Goal: Find contact information: Find contact information

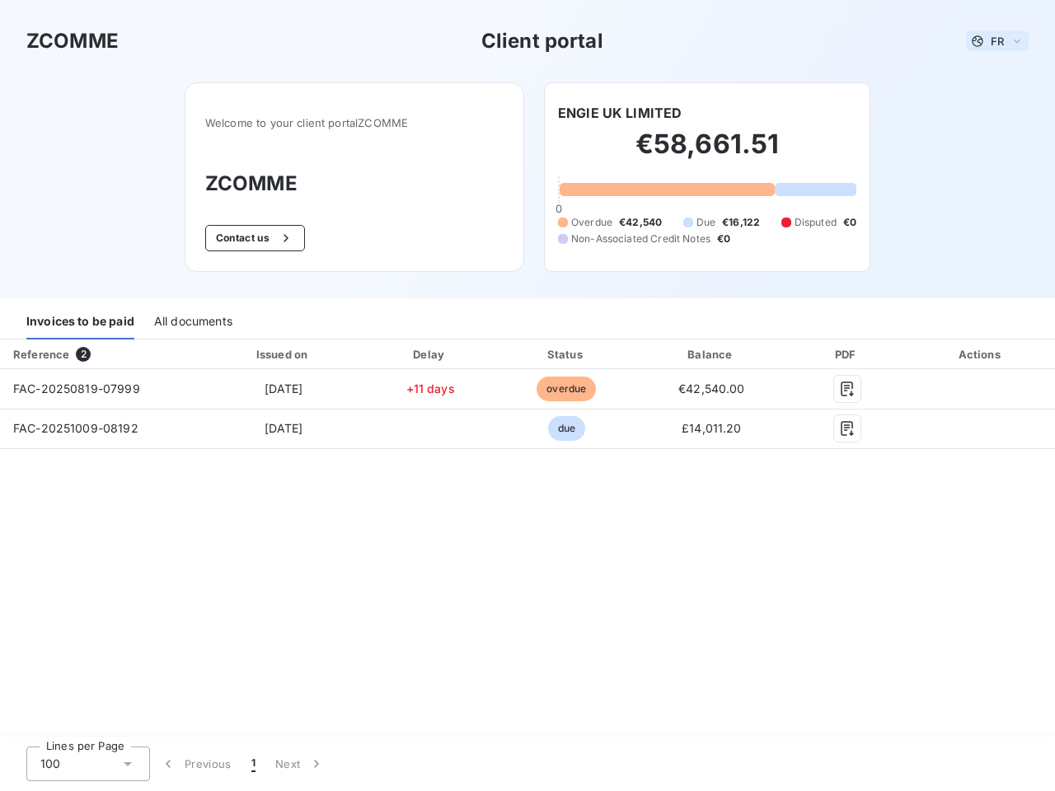
click at [997, 41] on span "FR" at bounding box center [997, 41] width 13 height 13
click at [253, 238] on button "Contact us" at bounding box center [255, 238] width 100 height 26
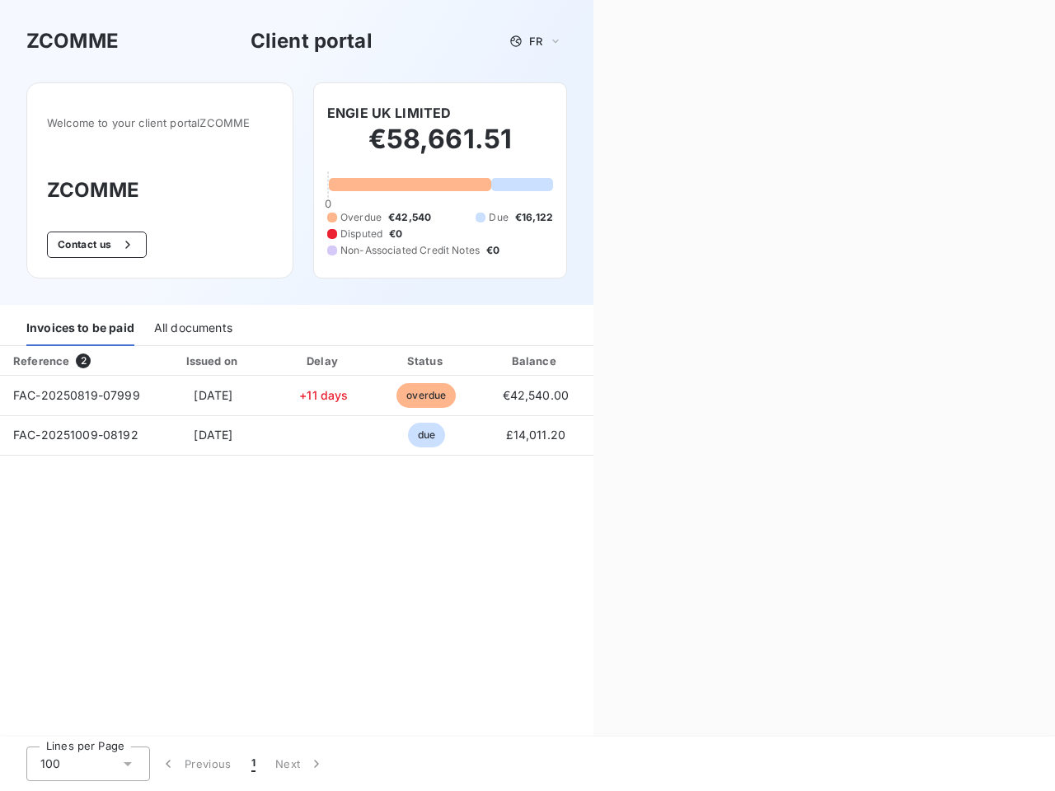
click at [620, 113] on div "Contact us Fill out the form below, and a member of our team will get back to y…" at bounding box center [824, 395] width 462 height 791
click at [80, 322] on div "Invoices to be paid" at bounding box center [80, 329] width 108 height 35
